Goal: Task Accomplishment & Management: Manage account settings

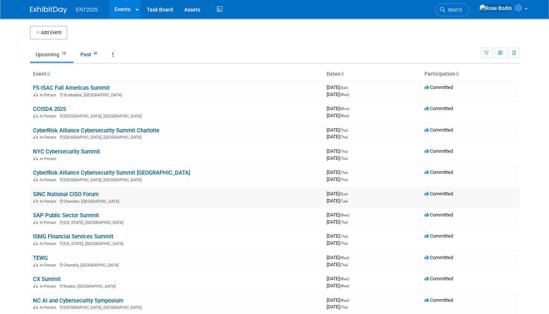
click at [74, 193] on link "SINC National CISO Forum" at bounding box center [66, 194] width 66 height 7
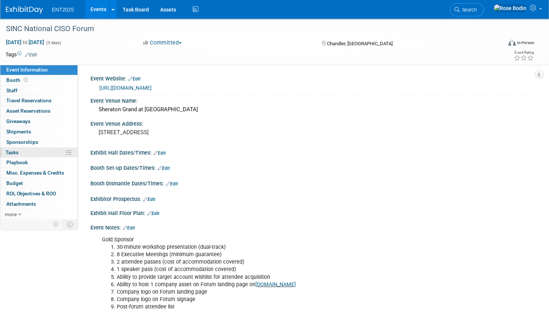
click at [56, 151] on link "0% Tasks 0%" at bounding box center [38, 152] width 77 height 10
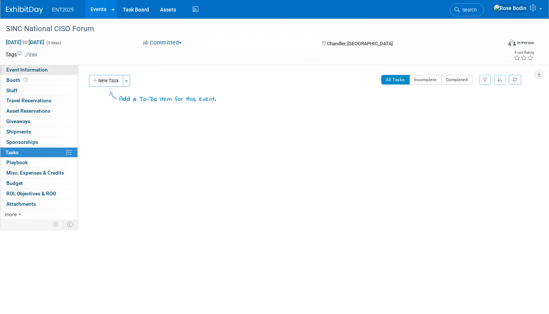
click at [58, 72] on link "Event Information" at bounding box center [38, 70] width 77 height 10
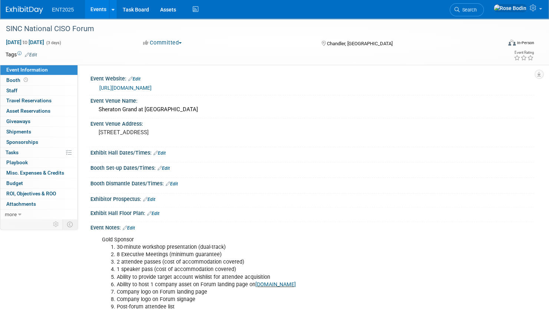
click at [162, 150] on link "Edit" at bounding box center [159, 152] width 12 height 5
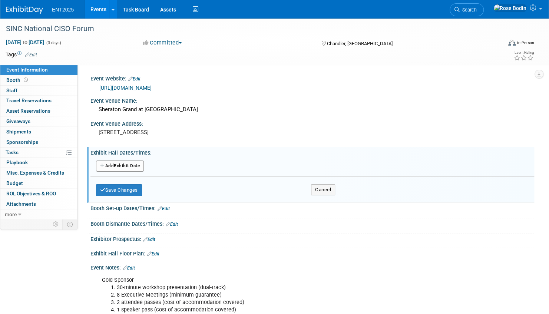
click at [127, 164] on button "Add Another Exhibit Date" at bounding box center [120, 165] width 48 height 11
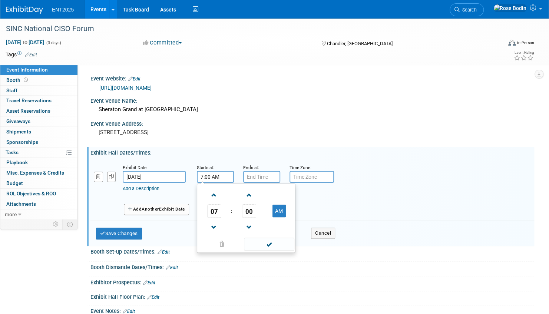
click at [218, 176] on input "7:00 AM" at bounding box center [215, 177] width 37 height 12
click at [216, 225] on span at bounding box center [213, 227] width 13 height 13
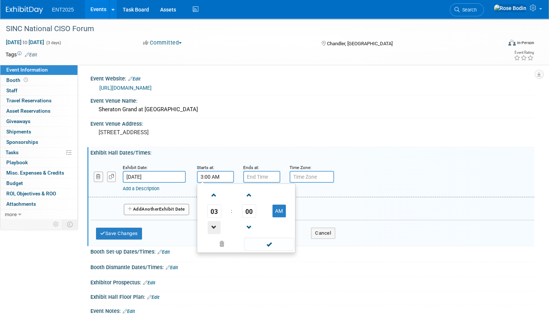
click at [216, 225] on span at bounding box center [213, 227] width 13 height 13
click at [277, 210] on button "AM" at bounding box center [278, 210] width 13 height 13
type input "2:00 PM"
click at [270, 243] on span at bounding box center [269, 243] width 50 height 13
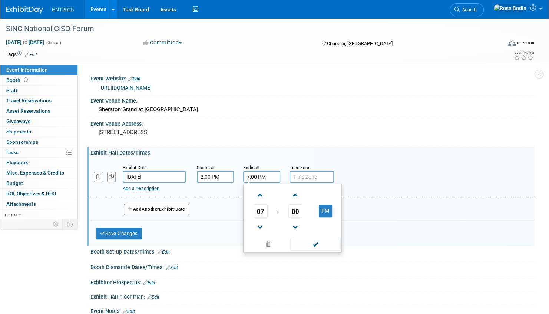
click at [259, 176] on input "7:00 PM" at bounding box center [261, 177] width 37 height 12
click at [261, 224] on span at bounding box center [260, 227] width 13 height 13
type input "5:00 PM"
click at [312, 242] on span at bounding box center [315, 243] width 50 height 13
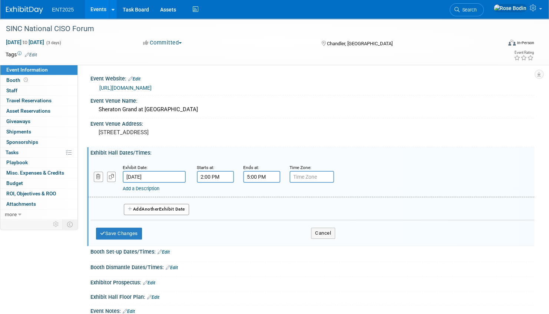
click at [150, 188] on link "Add a Description" at bounding box center [141, 189] width 37 height 6
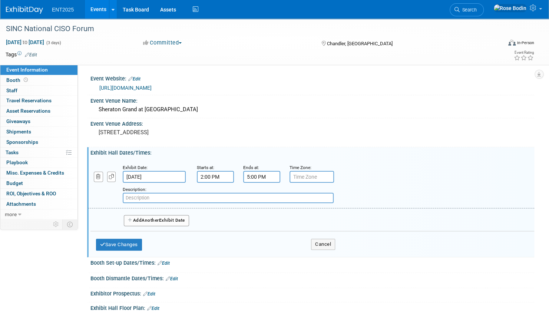
click at [149, 198] on input "text" at bounding box center [228, 198] width 211 height 10
paste input "$252.35"
type input "$"
type input "Registration & App Demo"
click at [172, 220] on button "Add Another Exhibit Date" at bounding box center [156, 220] width 65 height 11
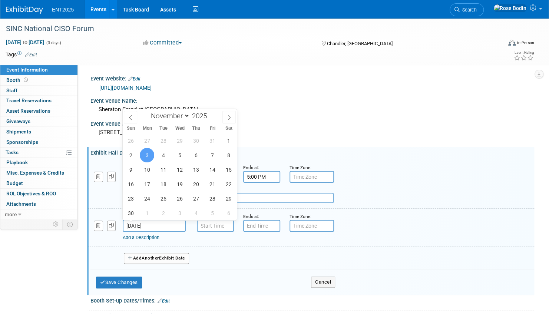
click at [163, 227] on input "Nov 3, 2025" at bounding box center [154, 226] width 63 height 12
click at [127, 153] on span "2" at bounding box center [130, 155] width 14 height 14
type input "Nov 2, 2025"
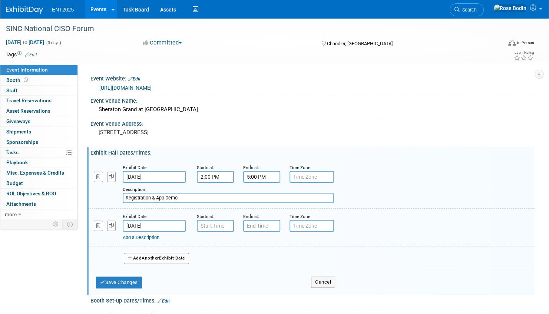
click at [144, 237] on link "Add a Description" at bounding box center [141, 237] width 37 height 6
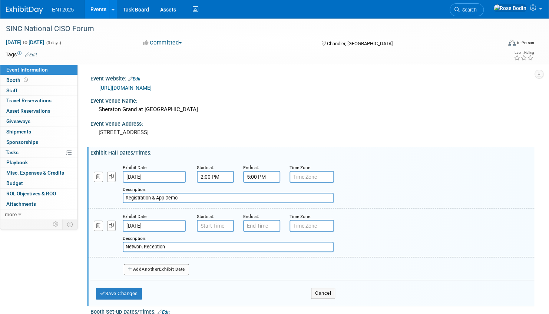
type input "Network Reception"
click at [173, 268] on button "Add Another Exhibit Date" at bounding box center [156, 269] width 65 height 11
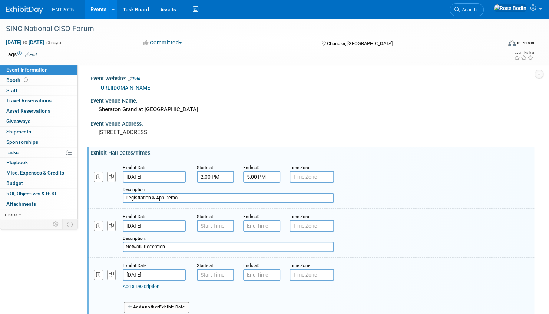
click at [169, 273] on input "Nov 3, 2025" at bounding box center [154, 275] width 63 height 12
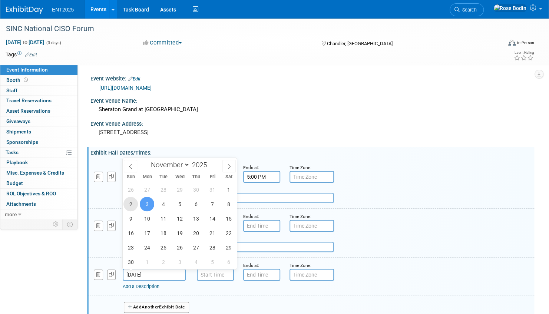
click at [132, 200] on span "2" at bounding box center [130, 204] width 14 height 14
type input "Nov 2, 2025"
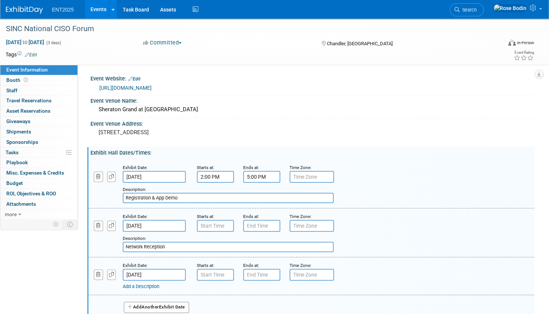
click at [354, 227] on div "Add a Description Description: Network Reception" at bounding box center [311, 232] width 457 height 40
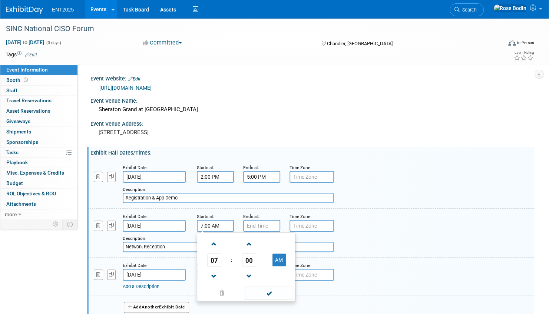
click at [217, 225] on input "7:00 AM" at bounding box center [215, 226] width 37 height 12
click at [214, 273] on span at bounding box center [213, 276] width 13 height 13
click at [252, 259] on span "00" at bounding box center [249, 259] width 14 height 13
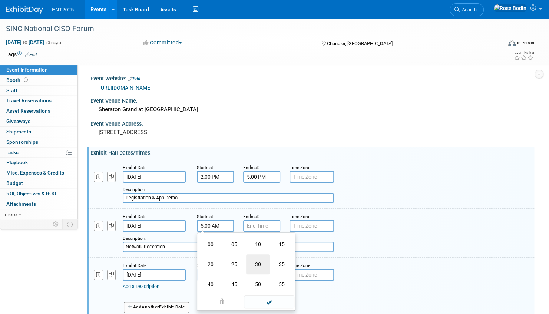
click at [261, 262] on td "30" at bounding box center [258, 264] width 24 height 20
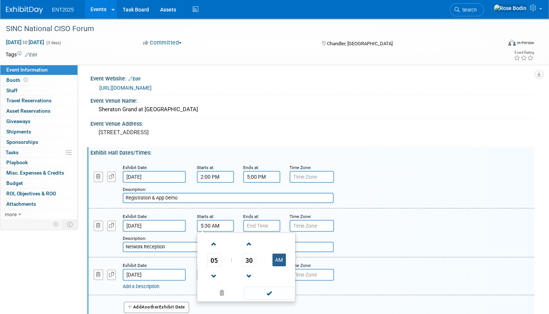
click at [278, 260] on button "AM" at bounding box center [278, 259] width 13 height 13
type input "5:30 PM"
click at [273, 293] on span at bounding box center [269, 292] width 50 height 13
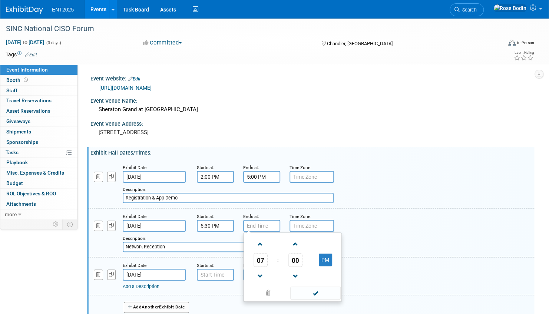
type input "7:00 PM"
click at [266, 224] on input "7:00 PM" at bounding box center [261, 226] width 37 height 12
click at [312, 291] on span at bounding box center [315, 292] width 50 height 13
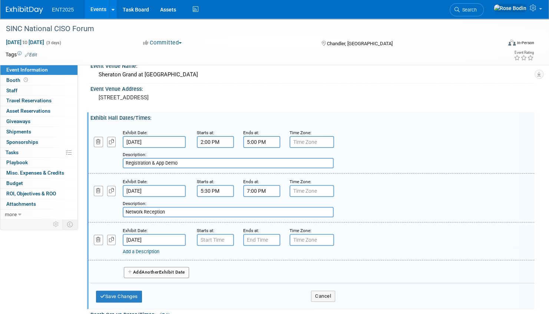
scroll to position [74, 0]
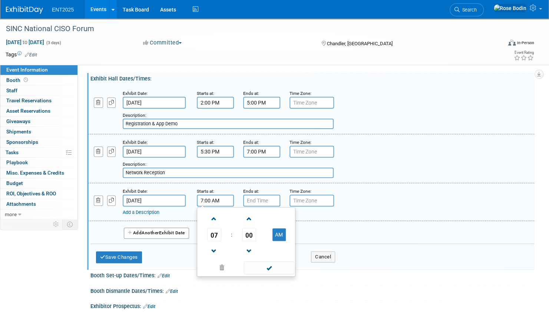
click at [211, 200] on input "7:00 AM" at bounding box center [215, 200] width 37 height 12
click at [277, 232] on button "AM" at bounding box center [278, 234] width 13 height 13
type input "7:00 PM"
click at [268, 266] on span at bounding box center [269, 267] width 50 height 13
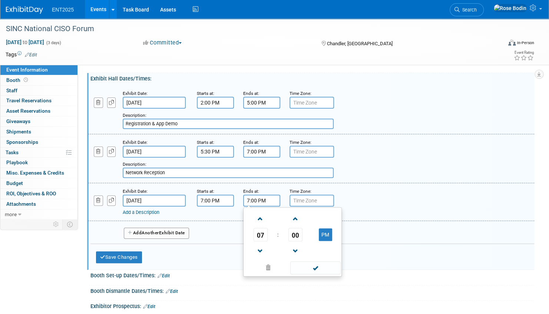
click at [264, 201] on input "7:00 PM" at bounding box center [261, 200] width 37 height 12
click at [261, 217] on span at bounding box center [260, 218] width 13 height 13
type input "9:00 PM"
click at [314, 267] on span at bounding box center [315, 267] width 50 height 13
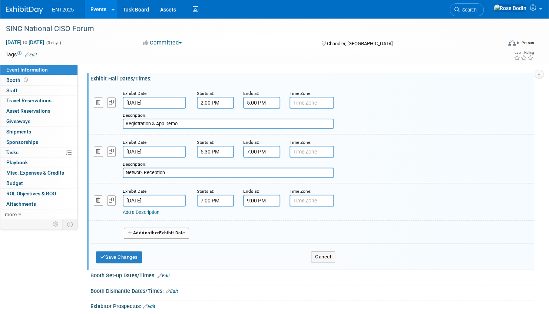
click at [154, 211] on link "Add a Description" at bounding box center [141, 212] width 37 height 6
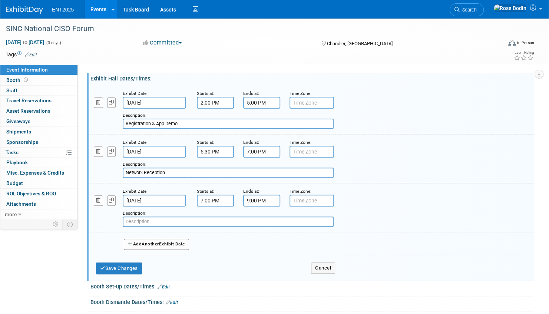
click at [154, 220] on input "text" at bounding box center [228, 221] width 211 height 10
type input "Dinner"
click at [127, 266] on button "Save Changes" at bounding box center [119, 268] width 46 height 12
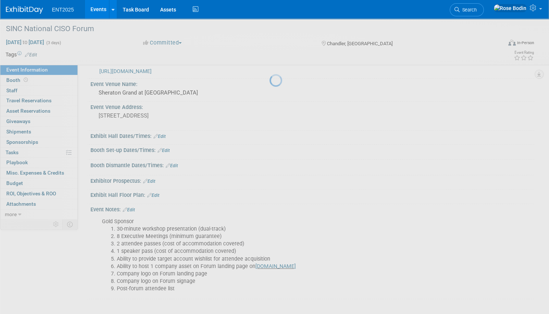
scroll to position [15, 0]
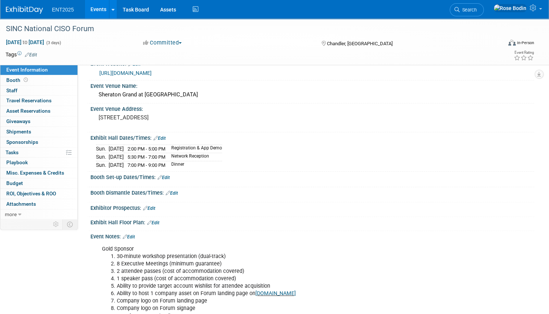
click at [163, 137] on link "Edit" at bounding box center [159, 138] width 12 height 5
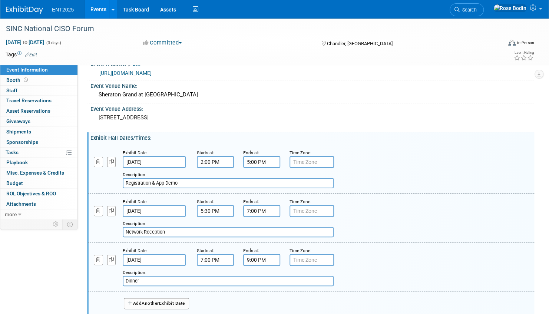
scroll to position [89, 0]
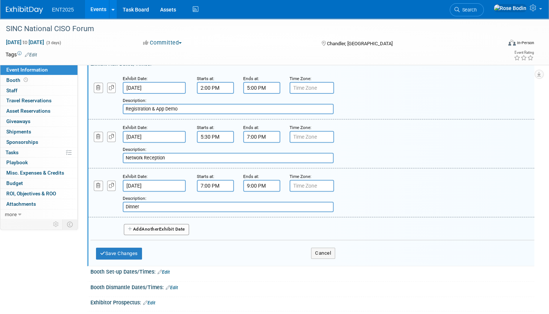
click at [157, 227] on span "Another" at bounding box center [150, 228] width 17 height 5
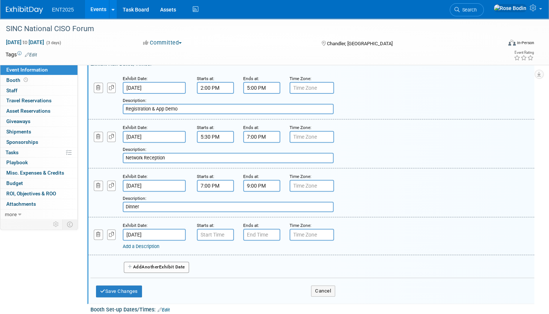
type input "7:00 AM"
click at [214, 232] on input "7:00 AM" at bounding box center [215, 235] width 37 height 12
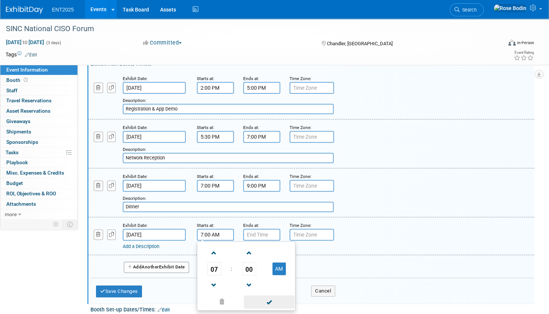
click at [266, 302] on span at bounding box center [269, 301] width 50 height 13
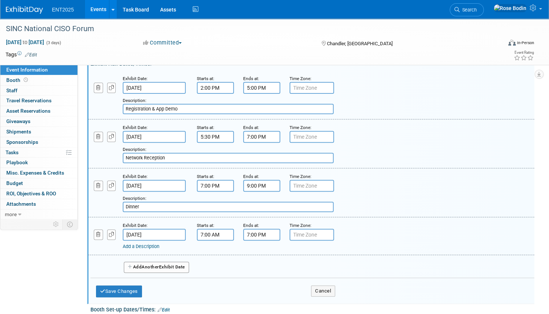
click at [266, 235] on input "7:00 PM" at bounding box center [261, 235] width 37 height 12
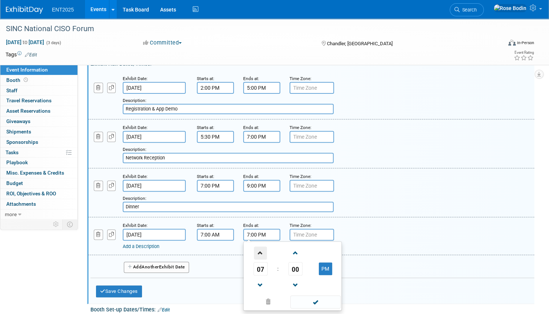
click at [260, 253] on span at bounding box center [260, 252] width 13 height 13
click at [324, 266] on button "PM" at bounding box center [325, 268] width 13 height 13
type input "8:00 AM"
click at [320, 299] on span at bounding box center [315, 301] width 50 height 13
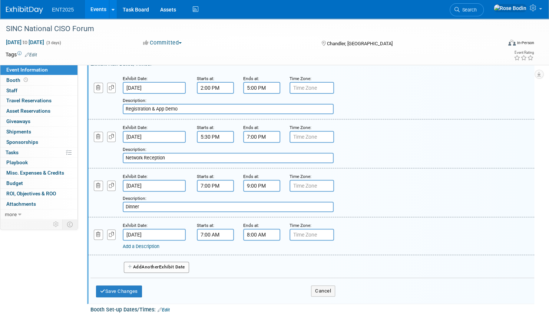
click at [153, 243] on link "Add a Description" at bounding box center [141, 246] width 37 height 6
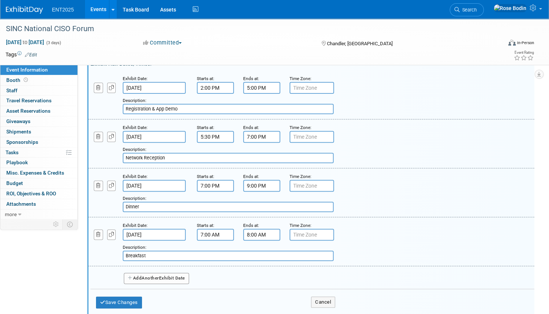
type input "Breakfast"
click at [165, 277] on button "Add Another Exhibit Date" at bounding box center [156, 278] width 65 height 11
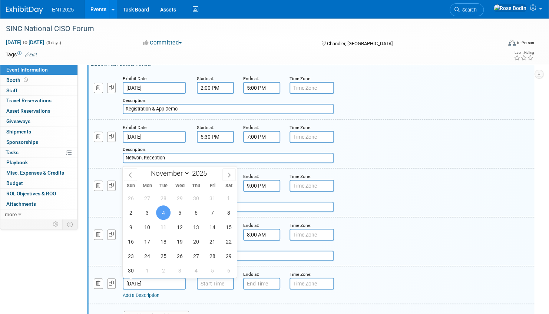
click at [164, 282] on input "Nov 4, 2025" at bounding box center [154, 283] width 63 height 12
click at [146, 213] on span "3" at bounding box center [147, 212] width 14 height 14
type input "Nov 3, 2025"
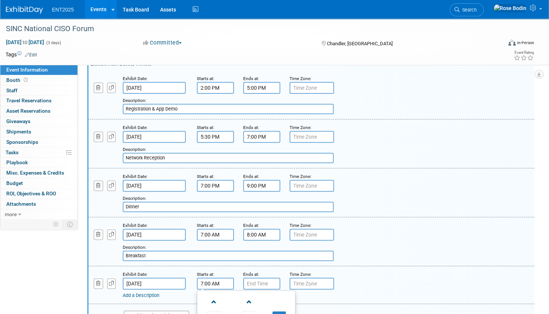
click at [212, 284] on input "7:00 AM" at bounding box center [215, 283] width 37 height 12
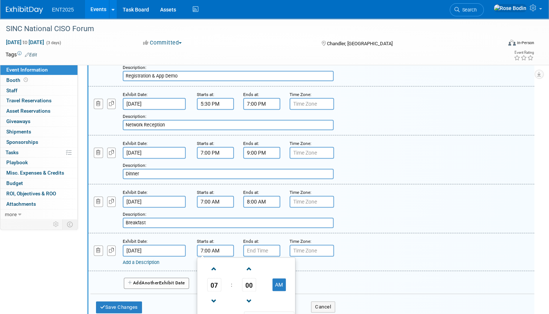
scroll to position [163, 0]
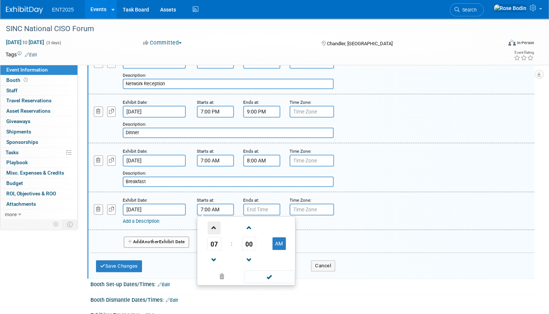
click at [214, 227] on span at bounding box center [213, 227] width 13 height 13
type input "8:00 AM"
click at [264, 275] on span at bounding box center [269, 276] width 50 height 13
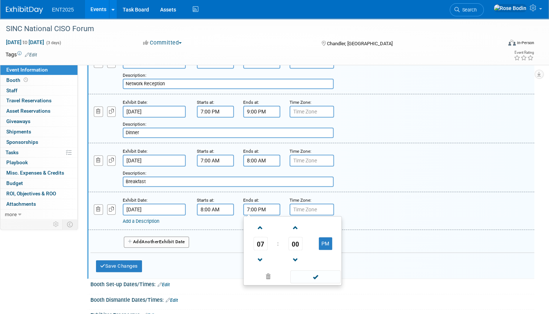
click at [252, 209] on input "7:00 PM" at bounding box center [261, 209] width 37 height 12
click at [260, 256] on span at bounding box center [260, 259] width 13 height 13
type input "6:00 PM"
click at [315, 276] on span at bounding box center [315, 276] width 50 height 13
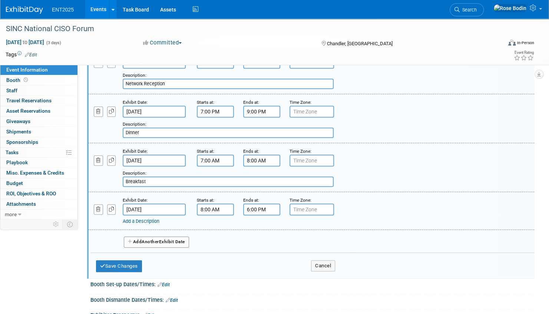
click at [149, 219] on link "Add a Description" at bounding box center [141, 221] width 37 height 6
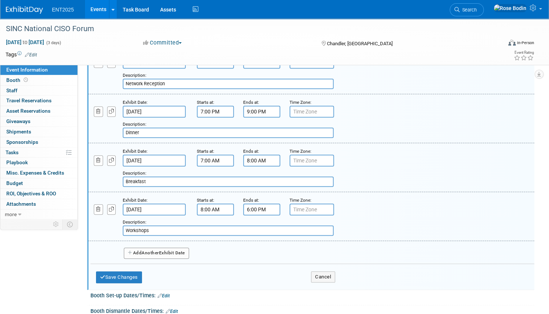
type input "Workshops"
click at [148, 252] on span "Another" at bounding box center [150, 252] width 17 height 5
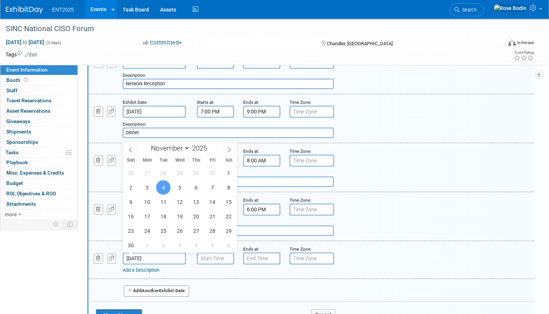
click at [160, 259] on input "Nov 4, 2025" at bounding box center [154, 258] width 63 height 12
click at [146, 184] on span "3" at bounding box center [147, 187] width 14 height 14
type input "Nov 3, 2025"
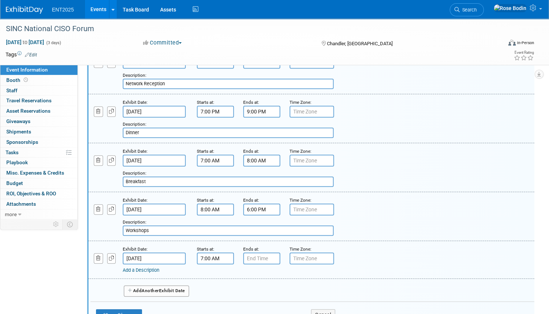
click at [213, 258] on input "7:00 AM" at bounding box center [215, 258] width 37 height 12
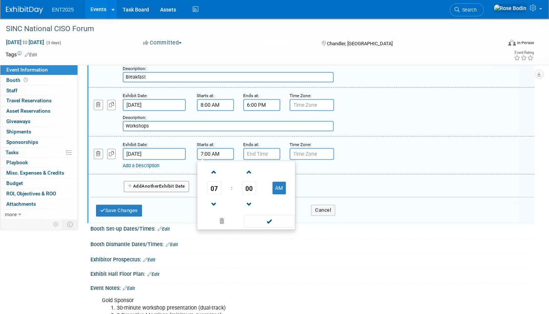
scroll to position [274, 0]
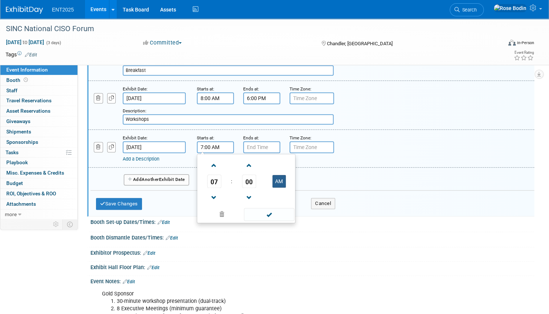
click at [279, 179] on button "AM" at bounding box center [278, 181] width 13 height 13
type input "7:00 PM"
click at [267, 212] on span at bounding box center [269, 214] width 50 height 13
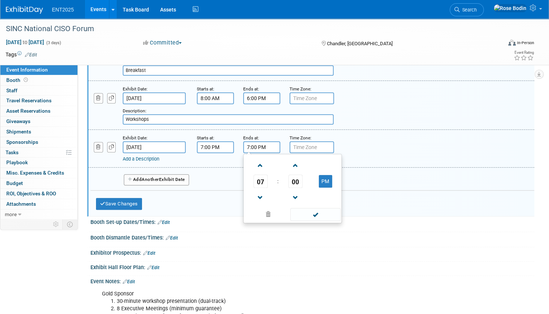
click at [256, 146] on input "7:00 PM" at bounding box center [261, 147] width 37 height 12
click at [260, 164] on span at bounding box center [260, 165] width 13 height 13
type input "9:00 PM"
click at [307, 214] on span at bounding box center [315, 214] width 50 height 13
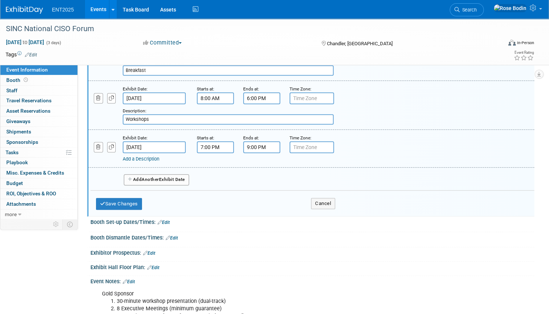
click at [157, 157] on link "Add a Description" at bounding box center [141, 159] width 37 height 6
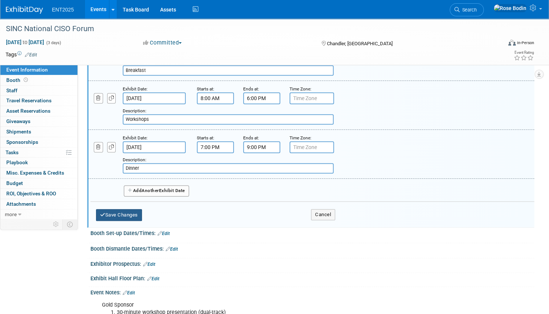
type input "Dinner"
click at [123, 213] on button "Save Changes" at bounding box center [119, 215] width 46 height 12
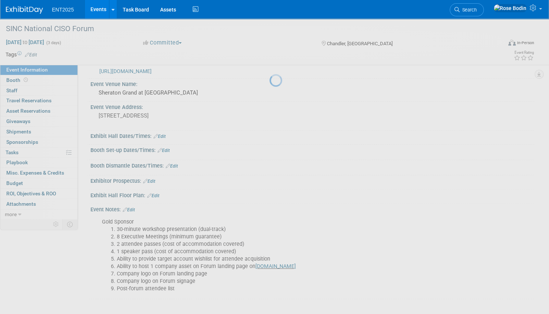
scroll to position [15, 0]
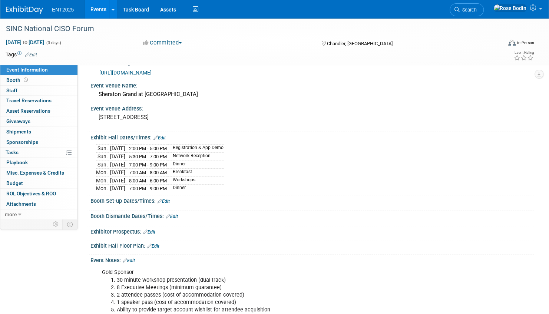
click at [103, 7] on link "Events" at bounding box center [98, 9] width 27 height 19
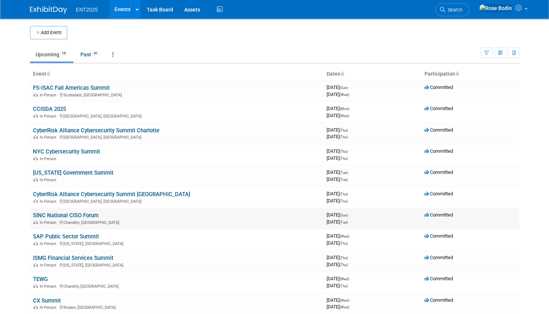
click at [93, 213] on link "SINC National CISO Forum" at bounding box center [66, 215] width 66 height 7
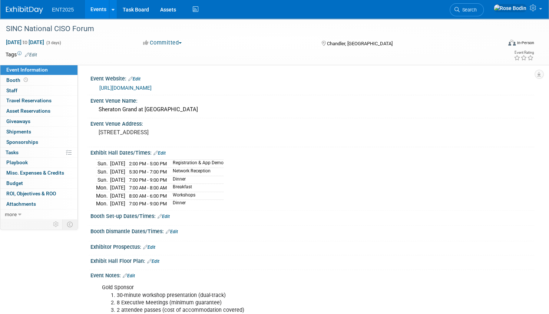
click at [163, 152] on link "Edit" at bounding box center [159, 152] width 12 height 5
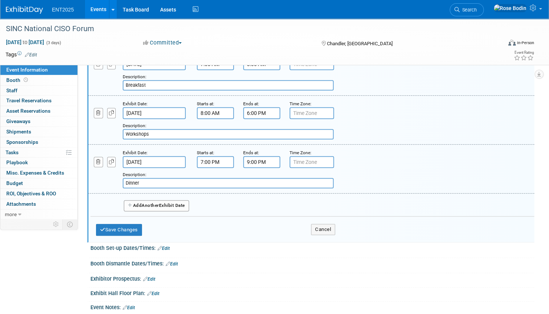
scroll to position [296, 0]
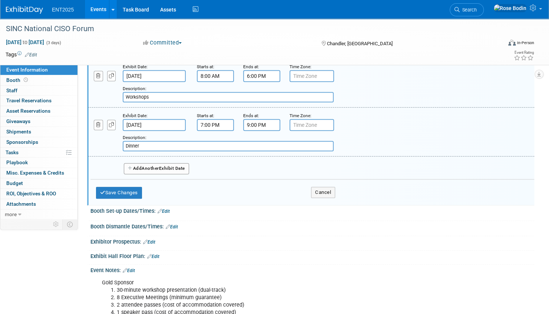
click at [153, 166] on span "Another" at bounding box center [150, 168] width 17 height 5
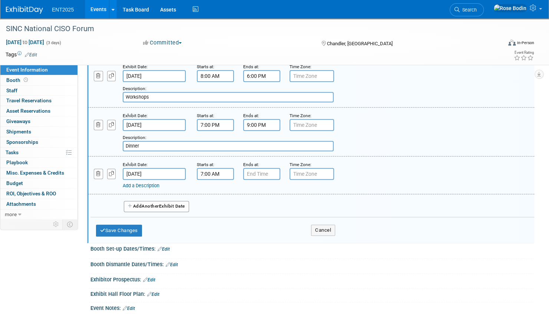
click at [208, 173] on input "7:00 AM" at bounding box center [215, 174] width 37 height 12
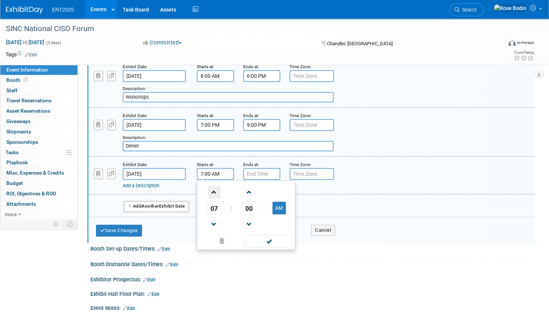
click at [214, 192] on span at bounding box center [213, 192] width 13 height 13
type input "8:00 AM"
click at [265, 239] on span at bounding box center [269, 240] width 50 height 13
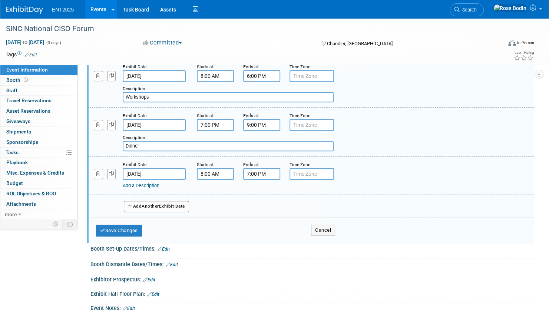
click at [262, 175] on input "7:00 PM" at bounding box center [261, 174] width 37 height 12
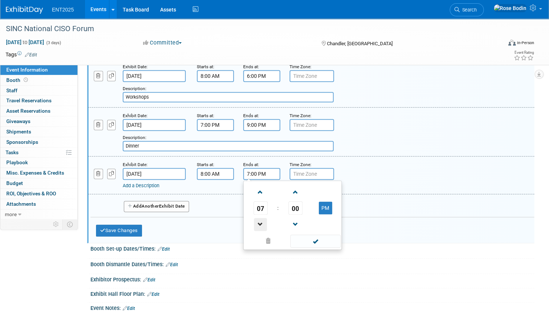
click at [260, 222] on span at bounding box center [260, 224] width 13 height 13
click at [260, 221] on span at bounding box center [260, 224] width 13 height 13
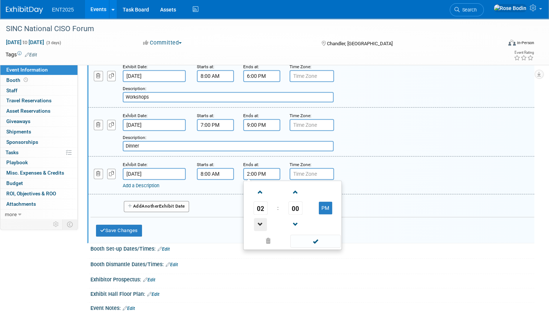
click at [260, 221] on span at bounding box center [260, 224] width 13 height 13
type input "1:00 PM"
click at [306, 237] on span at bounding box center [315, 240] width 50 height 13
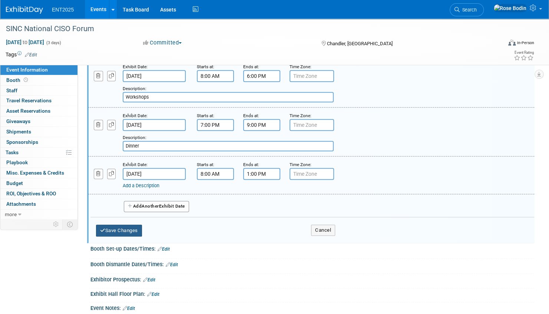
click at [130, 227] on button "Save Changes" at bounding box center [119, 230] width 46 height 12
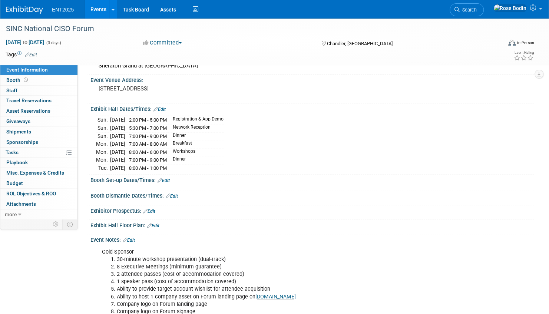
scroll to position [43, 0]
click at [165, 179] on link "Edit" at bounding box center [163, 181] width 12 height 5
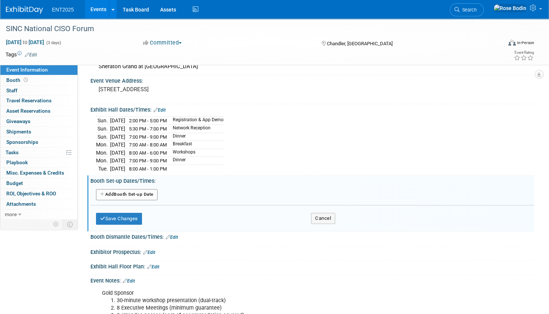
click at [149, 190] on button "Add Another Booth Set-up Date" at bounding box center [126, 194] width 61 height 11
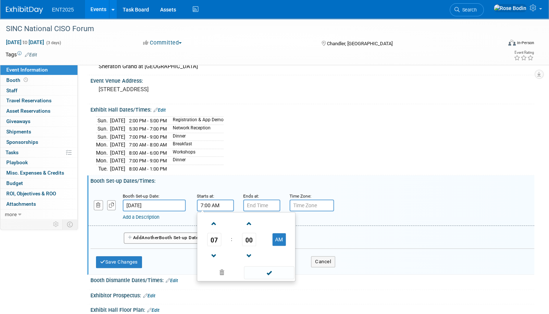
click at [209, 202] on input "7:00 AM" at bounding box center [215, 205] width 37 height 12
click at [213, 220] on span at bounding box center [213, 223] width 13 height 13
type input "10:00 AM"
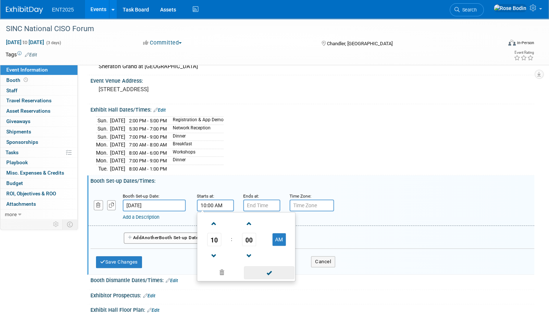
click at [268, 267] on span at bounding box center [269, 272] width 50 height 13
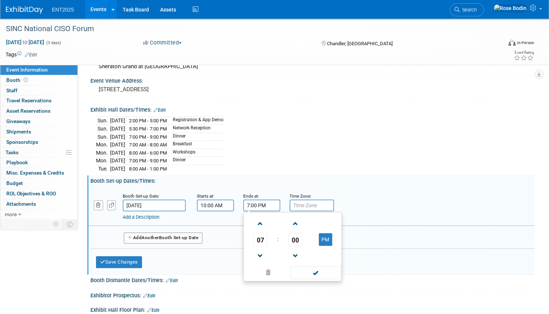
click at [262, 203] on input "7:00 PM" at bounding box center [261, 205] width 37 height 12
click at [260, 249] on span at bounding box center [260, 255] width 13 height 13
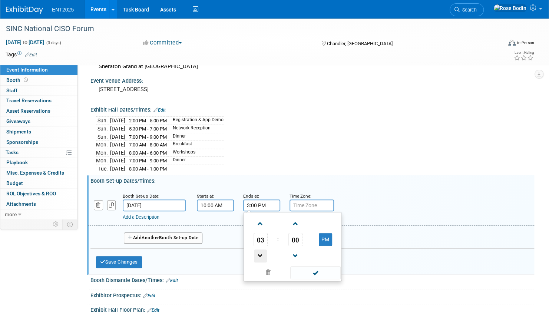
click at [260, 249] on span at bounding box center [260, 255] width 13 height 13
type input "1:00 PM"
click at [311, 268] on span at bounding box center [315, 272] width 50 height 13
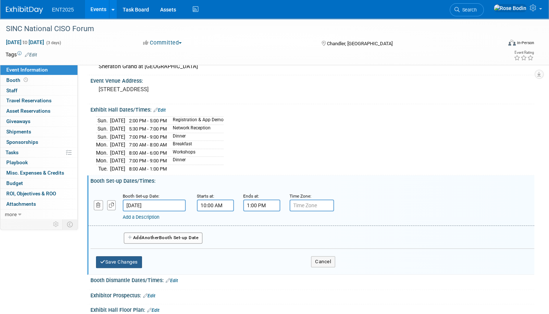
click at [130, 257] on button "Save Changes" at bounding box center [119, 262] width 46 height 12
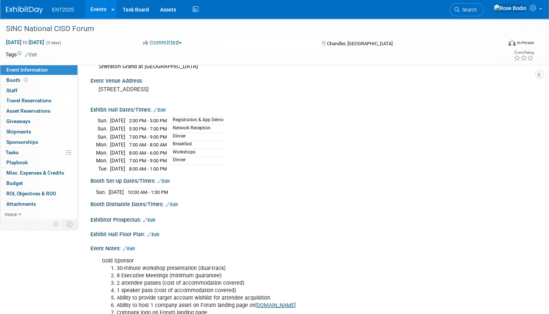
click at [174, 202] on link "Edit" at bounding box center [172, 204] width 12 height 5
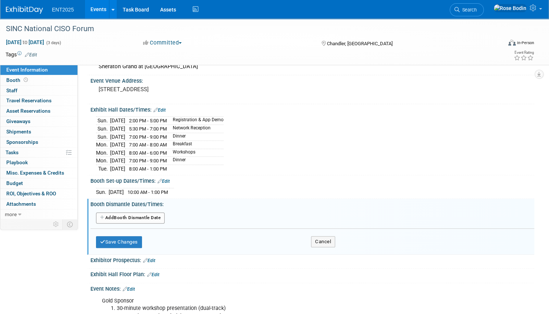
click at [142, 213] on button "Add Another Booth Dismantle Date" at bounding box center [130, 217] width 69 height 11
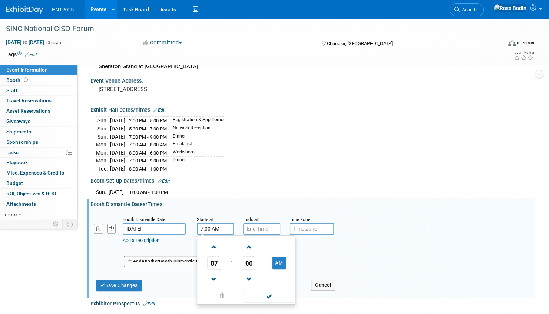
click at [219, 226] on input "7:00 AM" at bounding box center [215, 229] width 37 height 12
click at [215, 273] on span at bounding box center [213, 279] width 13 height 13
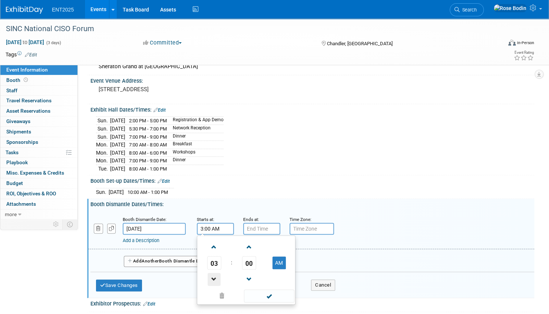
click at [215, 273] on span at bounding box center [213, 279] width 13 height 13
click at [283, 257] on button "AM" at bounding box center [278, 262] width 13 height 13
type input "1:00 PM"
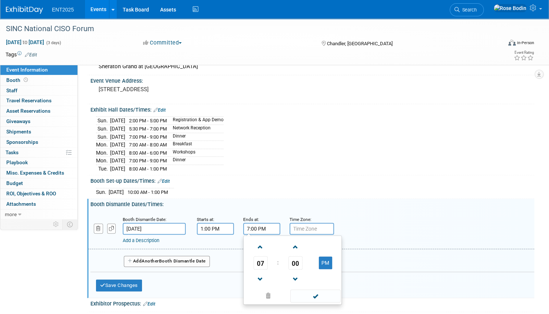
click at [266, 224] on input "7:00 PM" at bounding box center [261, 229] width 37 height 12
click at [259, 273] on span at bounding box center [260, 279] width 13 height 13
click at [260, 273] on span at bounding box center [260, 279] width 13 height 13
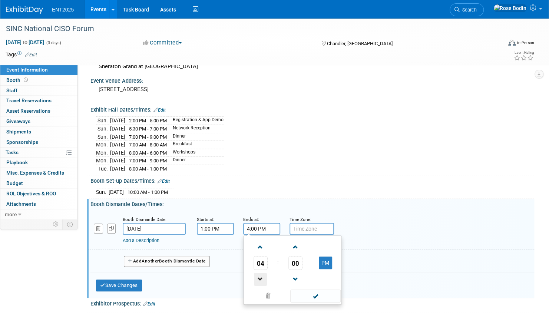
type input "3:00 PM"
click at [308, 290] on span at bounding box center [315, 295] width 50 height 13
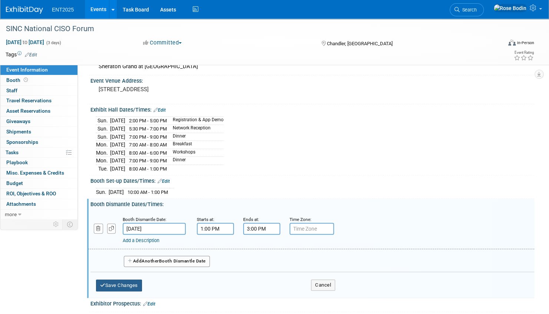
click at [122, 279] on button "Save Changes" at bounding box center [119, 285] width 46 height 12
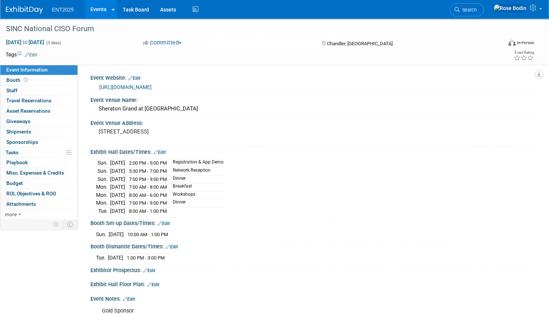
scroll to position [0, 0]
click at [99, 8] on link "Events" at bounding box center [98, 9] width 27 height 19
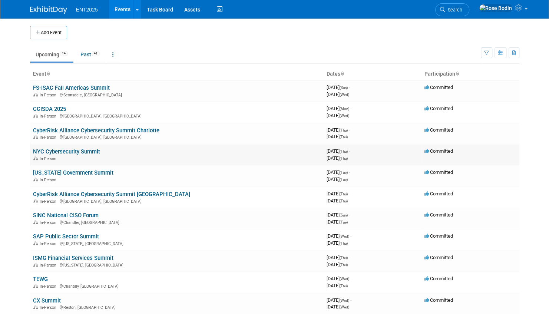
click at [86, 150] on link "NYC Cybersecurity Summit" at bounding box center [66, 151] width 67 height 7
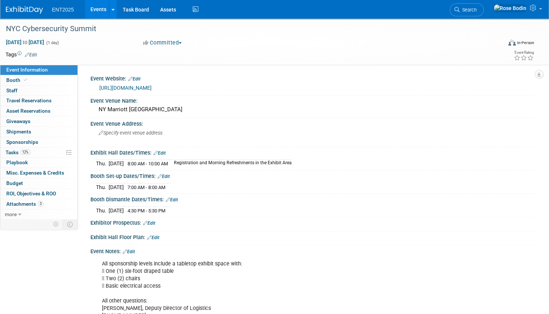
scroll to position [37, 0]
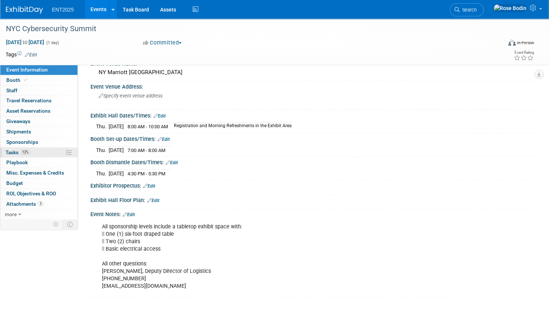
click at [46, 150] on link "12% Tasks 12%" at bounding box center [38, 152] width 77 height 10
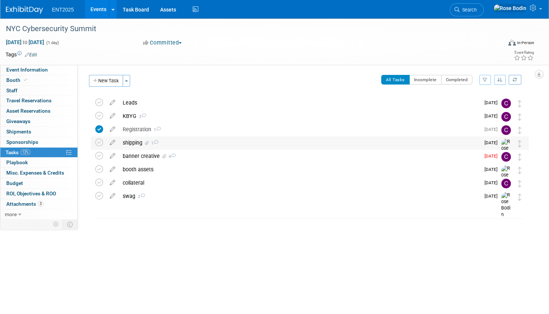
click at [190, 142] on div "shipping 1" at bounding box center [299, 142] width 361 height 13
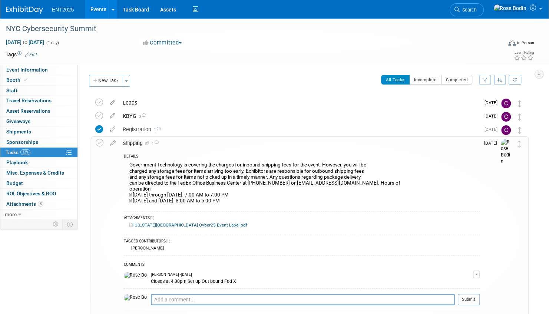
click at [268, 191] on div "Government Technology is covering the charges for inbound shipping fees for the…" at bounding box center [302, 183] width 356 height 47
click at [281, 145] on div "shipping 1" at bounding box center [299, 143] width 360 height 13
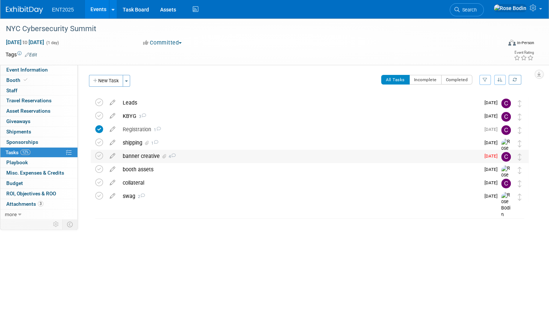
click at [276, 153] on div "banner creative 4" at bounding box center [299, 156] width 361 height 13
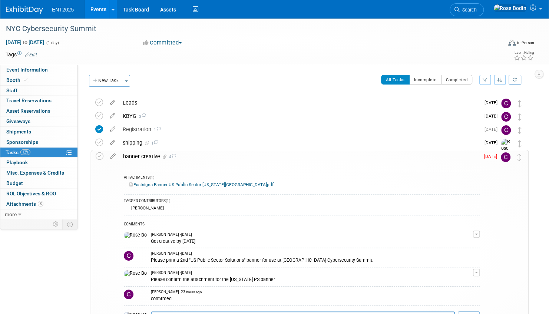
scroll to position [37, 0]
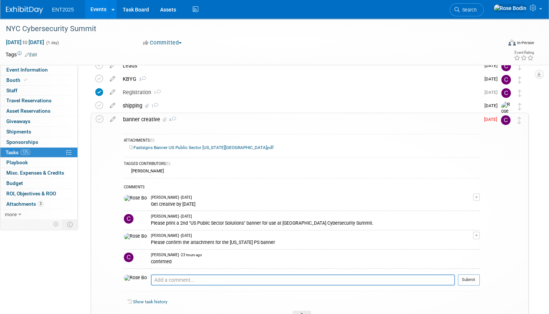
click at [97, 10] on link "Events" at bounding box center [98, 9] width 27 height 19
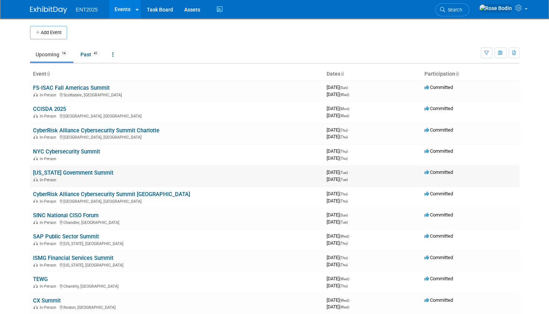
click at [72, 172] on link "Florida Government Summit" at bounding box center [73, 172] width 80 height 7
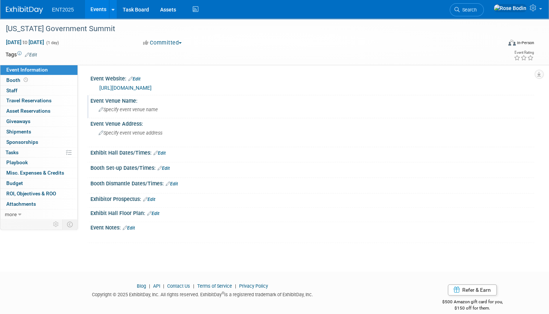
click at [100, 109] on icon at bounding box center [101, 109] width 5 height 5
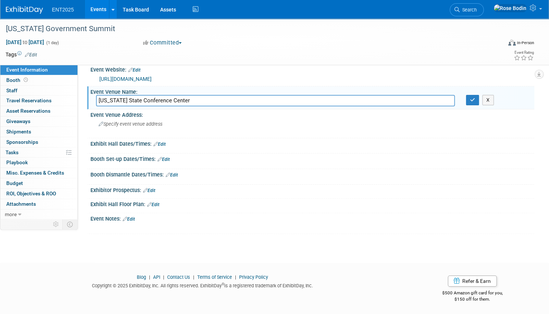
scroll to position [10, 0]
type input "[US_STATE] State Conference Center"
click at [473, 97] on icon "button" at bounding box center [472, 99] width 5 height 5
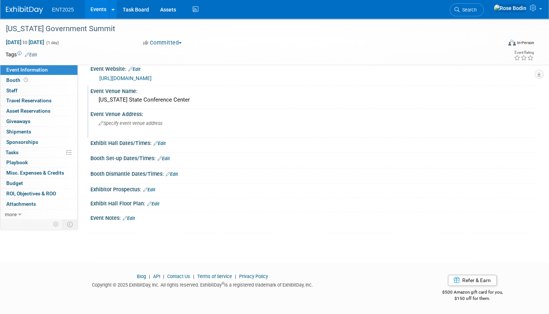
click at [100, 121] on icon at bounding box center [101, 123] width 5 height 5
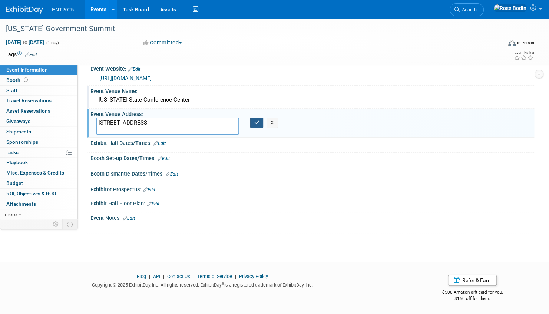
type textarea "555 W Pensacola St, Tallahassee, FL 32306"
click at [254, 121] on icon "button" at bounding box center [256, 122] width 5 height 5
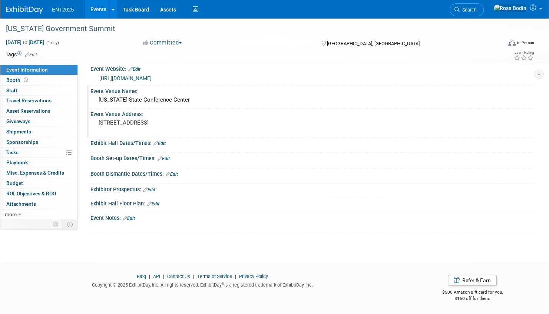
click at [164, 143] on link "Edit" at bounding box center [159, 143] width 12 height 5
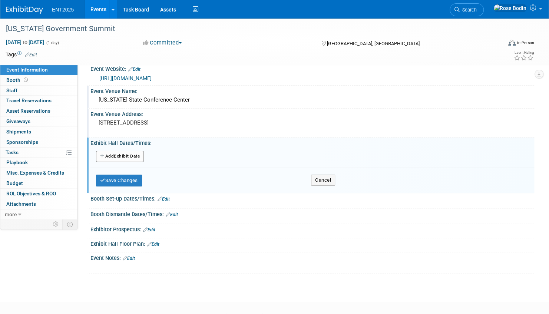
click at [132, 156] on button "Add Another Exhibit Date" at bounding box center [120, 156] width 48 height 11
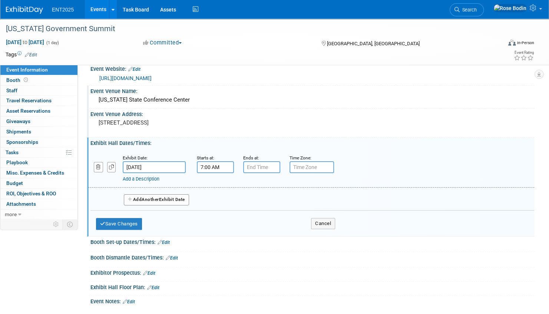
click at [207, 164] on input "7:00 AM" at bounding box center [215, 167] width 37 height 12
click at [213, 185] on span at bounding box center [213, 185] width 13 height 13
click at [252, 202] on span "00" at bounding box center [249, 200] width 14 height 13
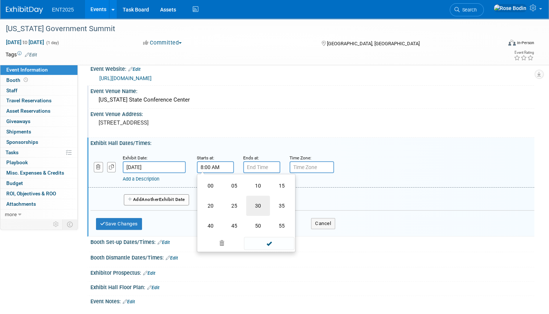
click at [258, 204] on td "30" at bounding box center [258, 206] width 24 height 20
type input "8:30 AM"
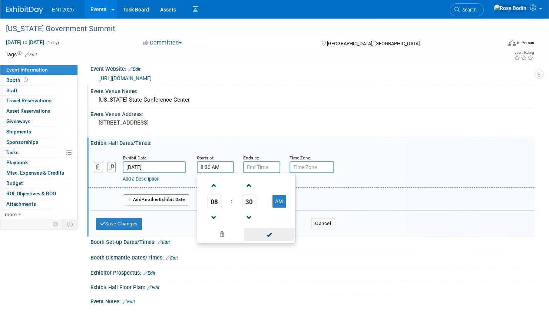
click at [267, 235] on span at bounding box center [269, 234] width 50 height 13
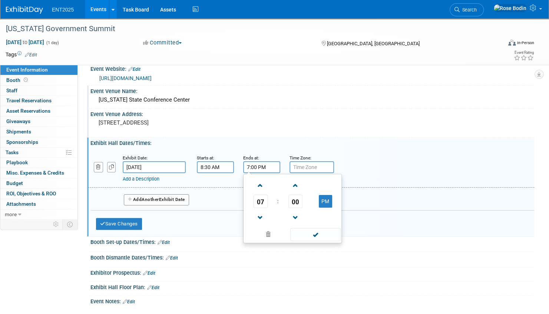
click at [267, 167] on input "7:00 PM" at bounding box center [261, 167] width 37 height 12
click at [259, 213] on span at bounding box center [260, 217] width 13 height 13
type input "4:00 PM"
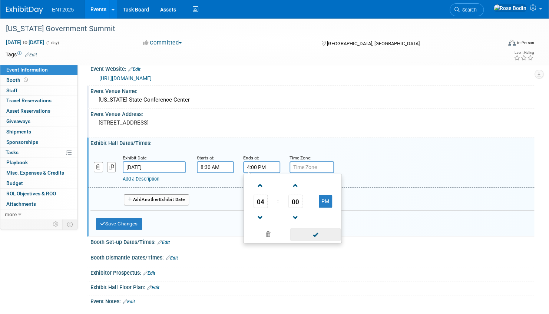
click at [312, 236] on span at bounding box center [315, 234] width 50 height 13
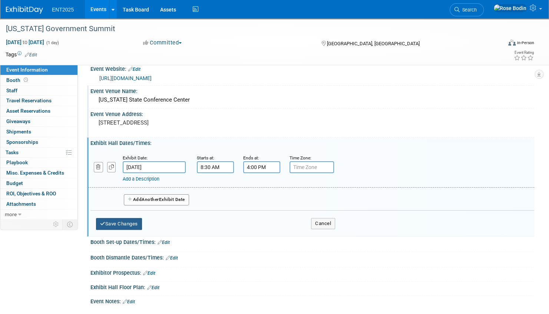
click at [128, 221] on button "Save Changes" at bounding box center [119, 224] width 46 height 12
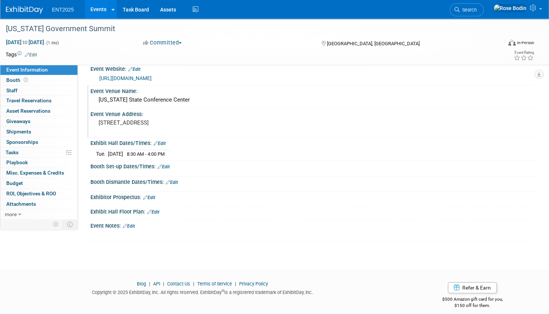
click at [35, 53] on link "Edit" at bounding box center [31, 54] width 12 height 5
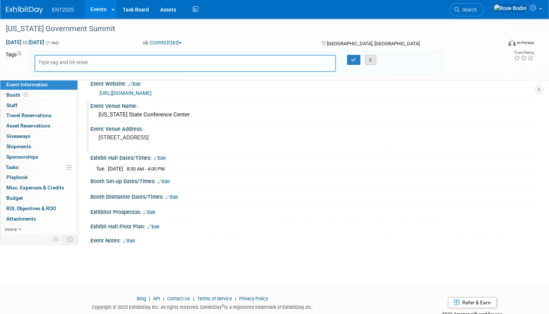
click at [371, 57] on button "X" at bounding box center [369, 60] width 11 height 10
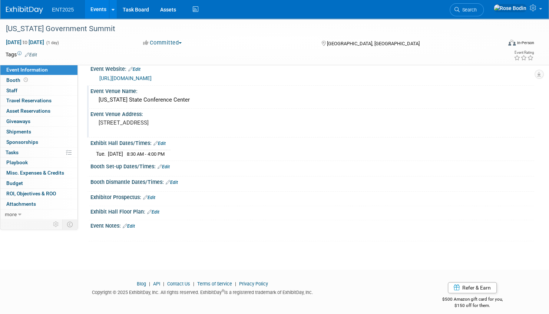
click at [20, 53] on icon at bounding box center [19, 53] width 4 height 4
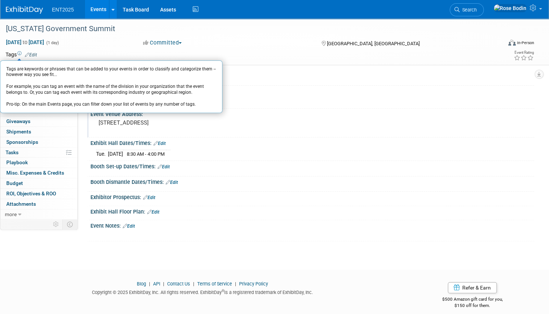
click at [20, 53] on icon at bounding box center [19, 53] width 4 height 4
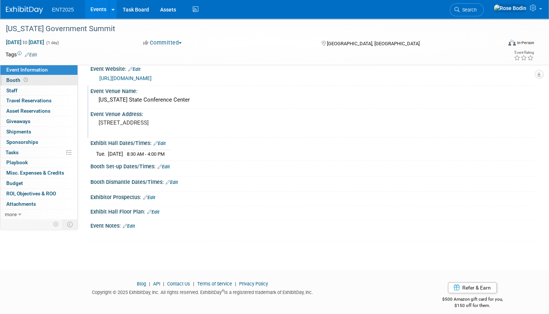
click at [45, 78] on link "Booth" at bounding box center [38, 80] width 77 height 10
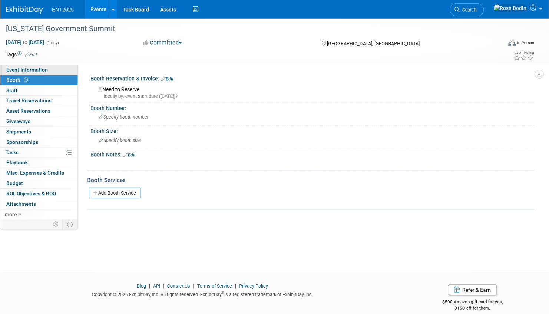
click at [54, 66] on link "Event Information" at bounding box center [38, 70] width 77 height 10
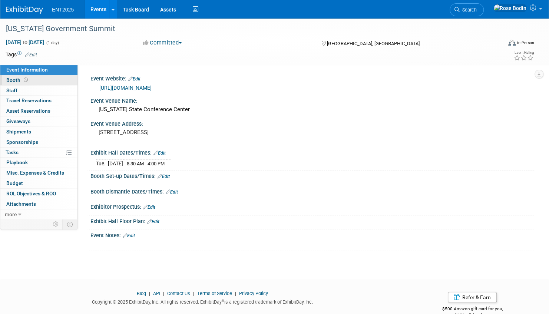
click at [50, 79] on link "Booth" at bounding box center [38, 80] width 77 height 10
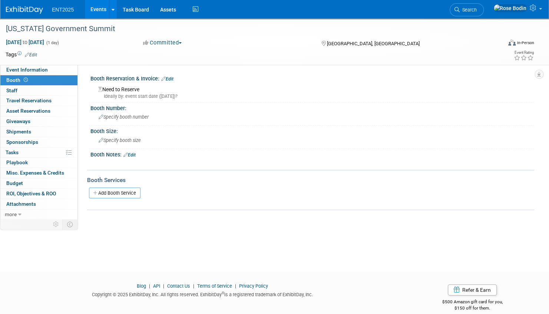
click at [172, 78] on link "Edit" at bounding box center [167, 78] width 12 height 5
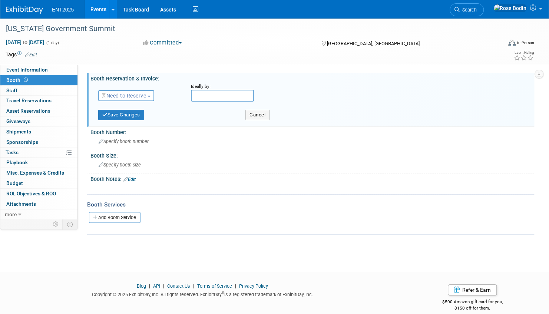
click at [144, 94] on span "Need to Reserve" at bounding box center [124, 96] width 44 height 6
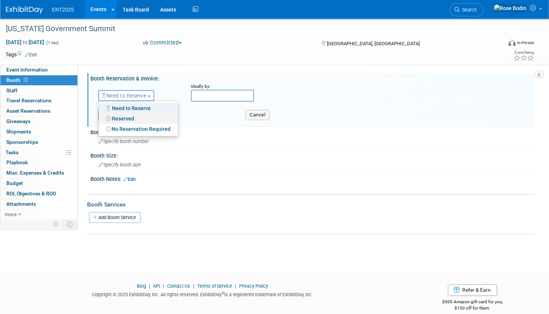
click at [129, 116] on link "Reserved" at bounding box center [138, 118] width 79 height 10
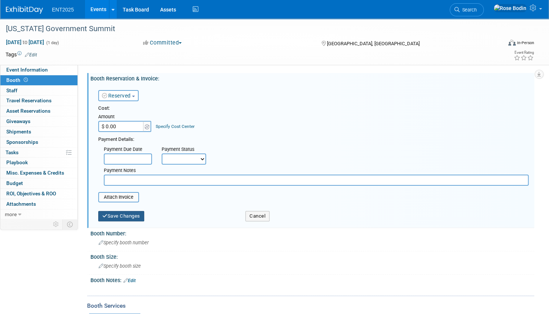
click at [122, 216] on button "Save Changes" at bounding box center [121, 216] width 46 height 10
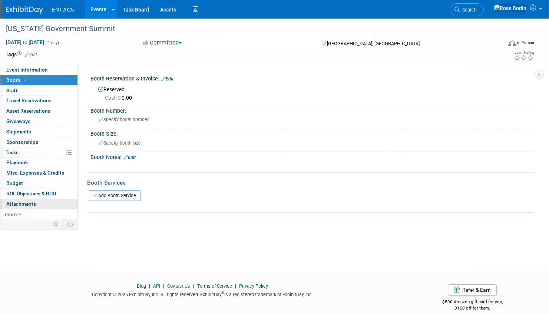
click at [53, 201] on link "0 Attachments 0" at bounding box center [38, 204] width 77 height 10
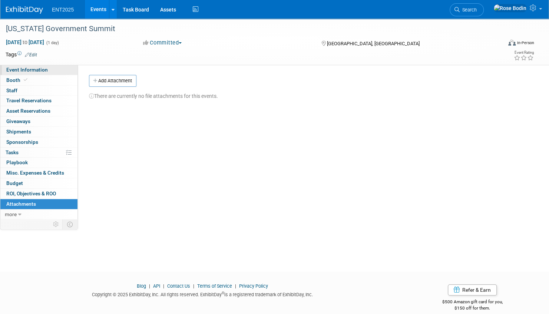
click at [67, 70] on link "Event Information" at bounding box center [38, 70] width 77 height 10
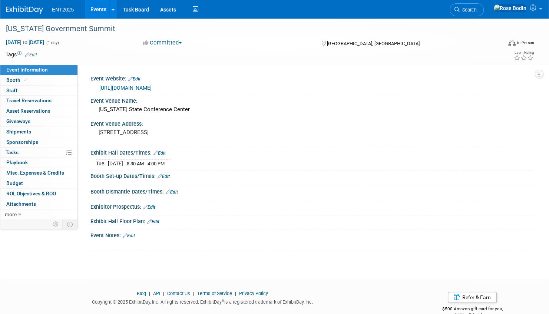
click at [97, 9] on link "Events" at bounding box center [98, 9] width 27 height 19
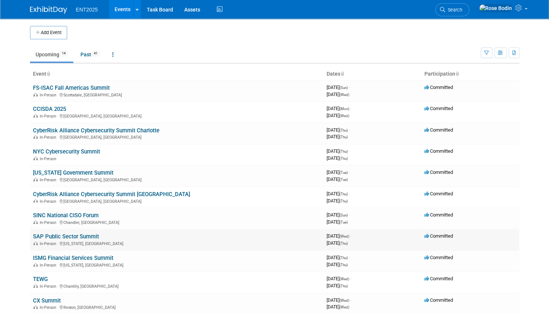
click at [70, 236] on link "SAP Public Sector Summit" at bounding box center [66, 236] width 66 height 7
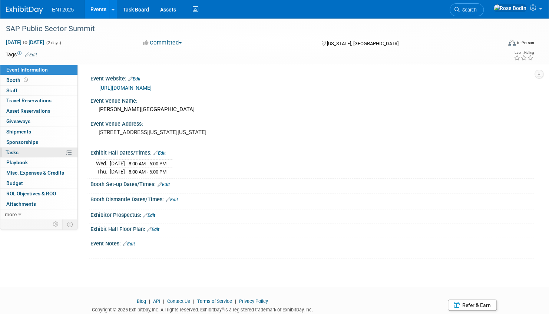
click at [49, 151] on link "0% Tasks 0%" at bounding box center [38, 152] width 77 height 10
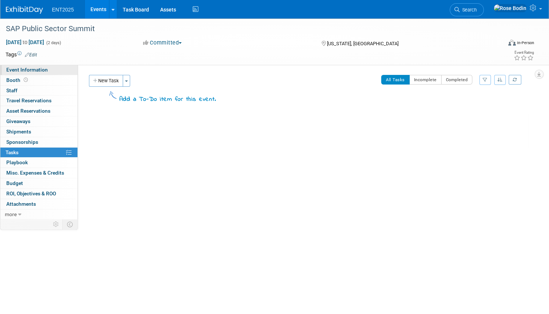
click at [61, 70] on link "Event Information" at bounding box center [38, 70] width 77 height 10
